Goal: Information Seeking & Learning: Learn about a topic

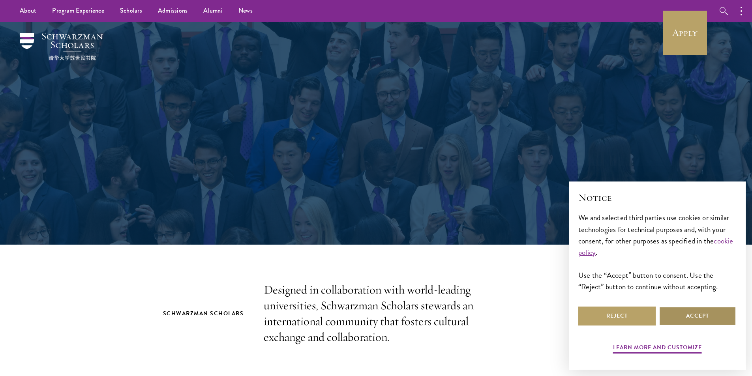
click at [699, 317] on button "Accept" at bounding box center [697, 316] width 77 height 19
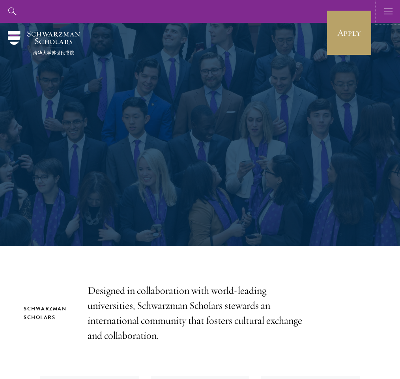
click at [386, 10] on icon "button" at bounding box center [388, 11] width 9 height 23
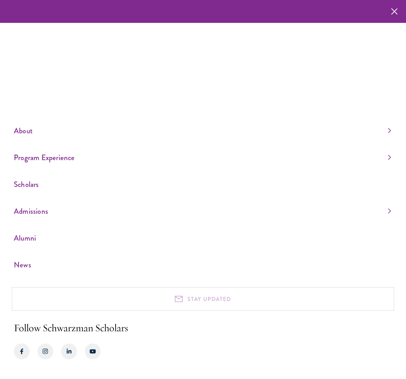
click at [185, 297] on button "STAY UPDATED" at bounding box center [203, 299] width 378 height 20
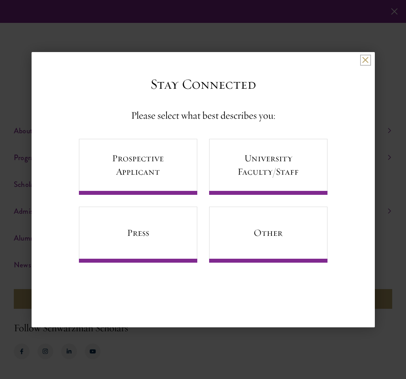
click at [369, 62] on button at bounding box center [365, 60] width 7 height 7
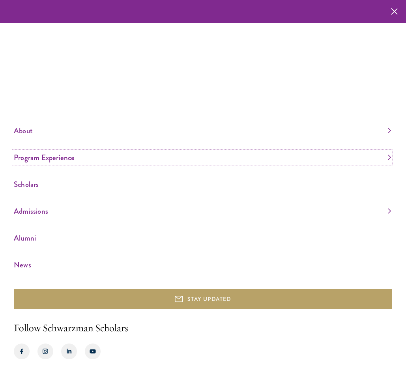
click at [34, 156] on link "Program Experience" at bounding box center [202, 157] width 377 height 13
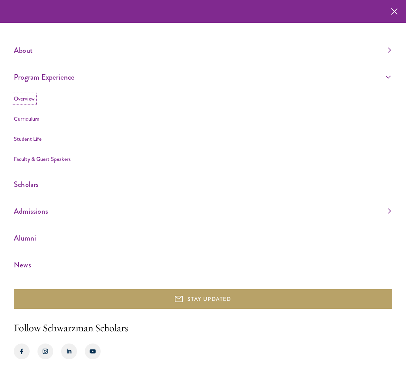
click at [28, 99] on link "Overview" at bounding box center [24, 99] width 21 height 8
